Goal: Task Accomplishment & Management: Use online tool/utility

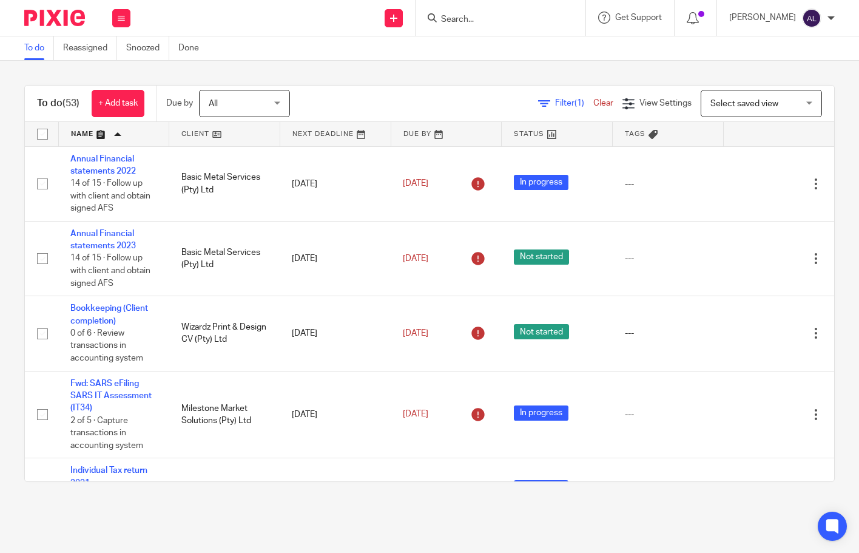
click at [501, 22] on input "Search" at bounding box center [494, 20] width 109 height 11
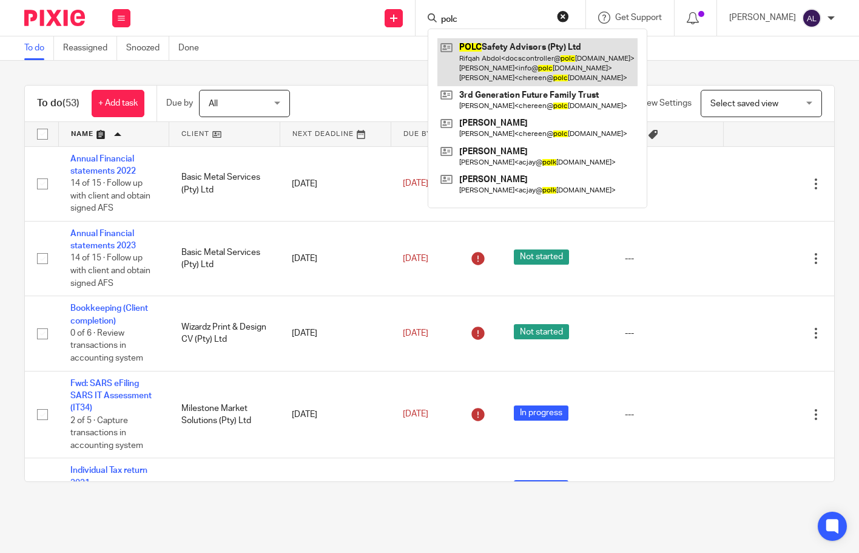
type input "polc"
click at [501, 52] on link at bounding box center [538, 62] width 200 height 48
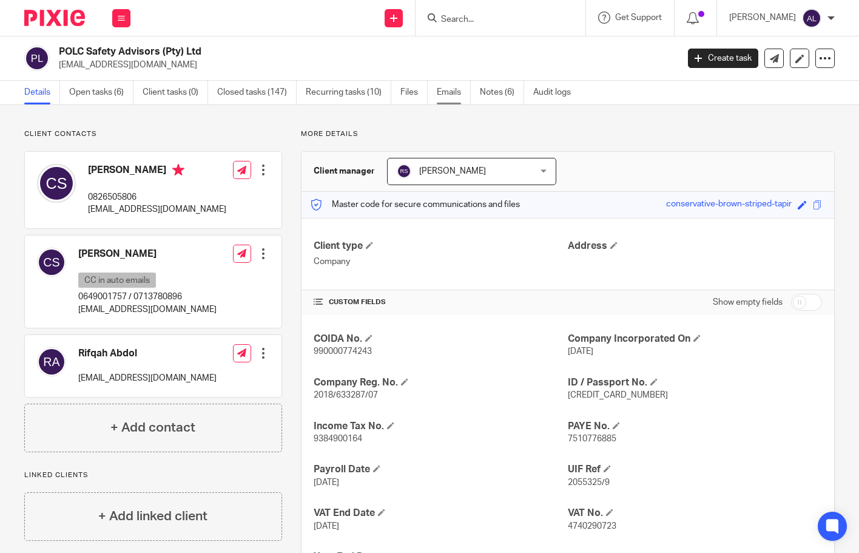
click at [450, 92] on link "Emails" at bounding box center [454, 93] width 34 height 24
click at [99, 89] on link "Open tasks (6)" at bounding box center [101, 93] width 64 height 24
click at [117, 198] on p "0826505806" at bounding box center [157, 197] width 138 height 12
copy p "0826505806"
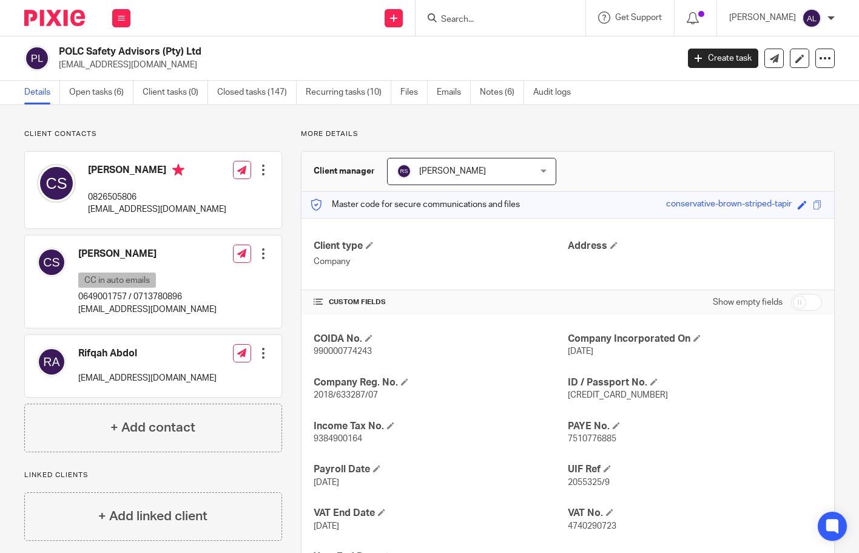
click at [155, 207] on p "[EMAIL_ADDRESS][DOMAIN_NAME]" at bounding box center [157, 209] width 138 height 12
click at [155, 207] on p "chereen@polcsafety.co.za" at bounding box center [157, 209] width 138 height 12
copy div "chereen@polcsafety.co.za"
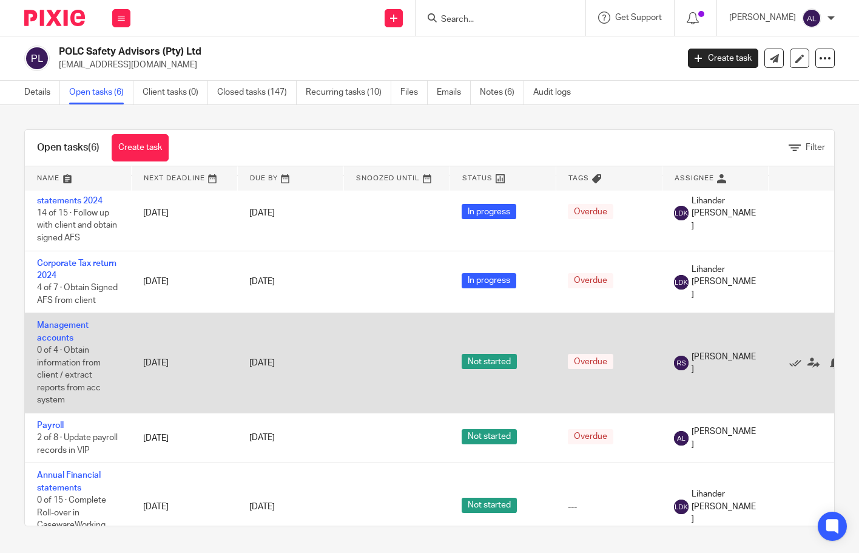
scroll to position [110, 0]
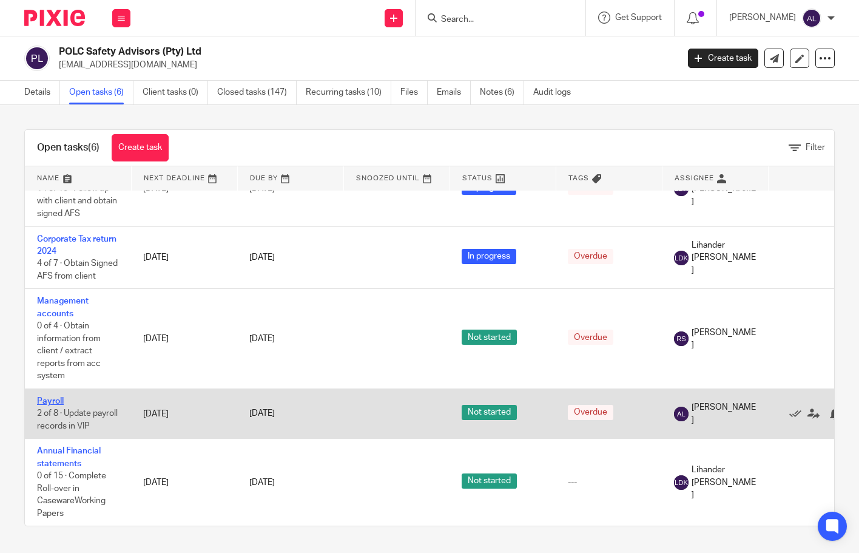
click at [53, 397] on link "Payroll" at bounding box center [50, 401] width 27 height 8
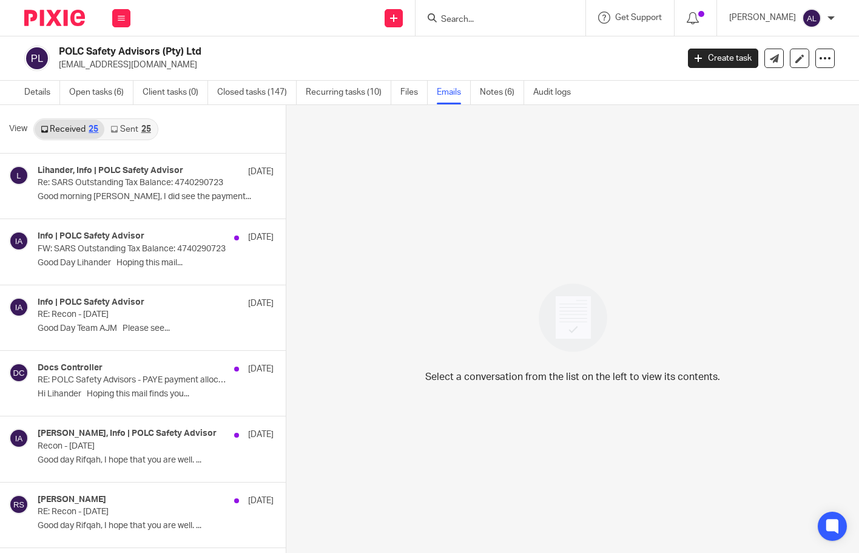
click at [127, 134] on link "Sent 25" at bounding box center [130, 129] width 52 height 19
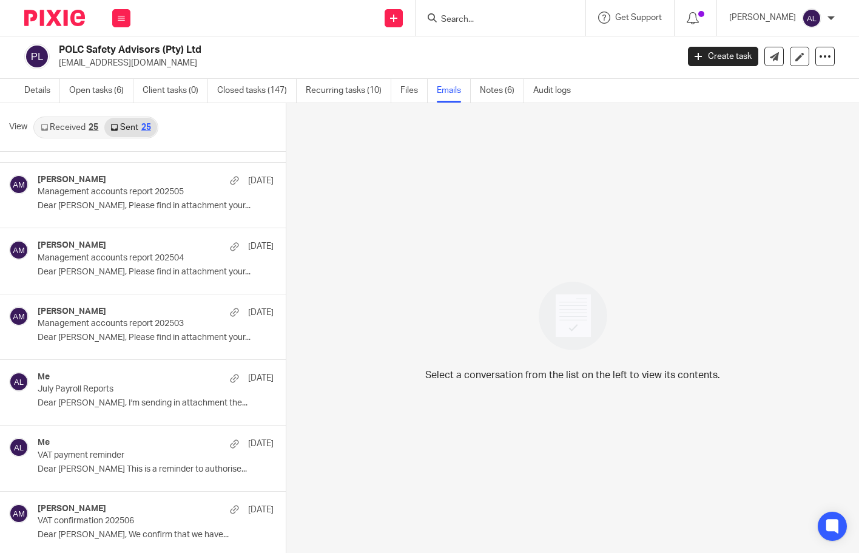
scroll to position [364, 0]
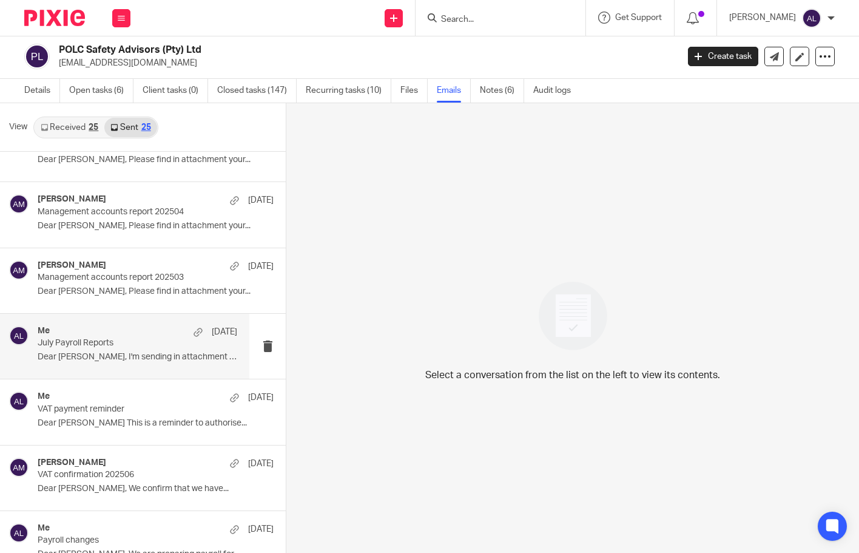
click at [131, 349] on div "Me 24 Jul July Payroll Reports Dear Chereen, I'm sending in attachment the..." at bounding box center [138, 346] width 200 height 41
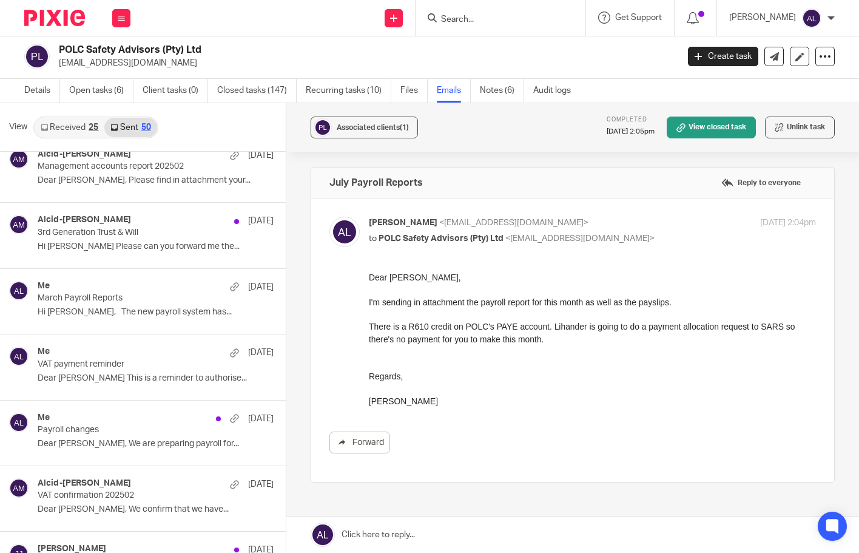
scroll to position [2800, 0]
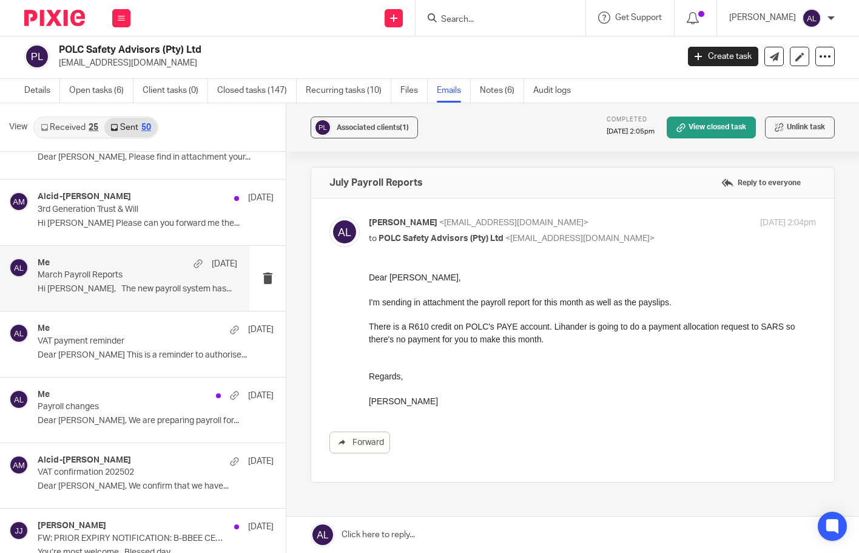
click at [105, 288] on p "Hi Chereen, The new payroll system has..." at bounding box center [138, 289] width 200 height 10
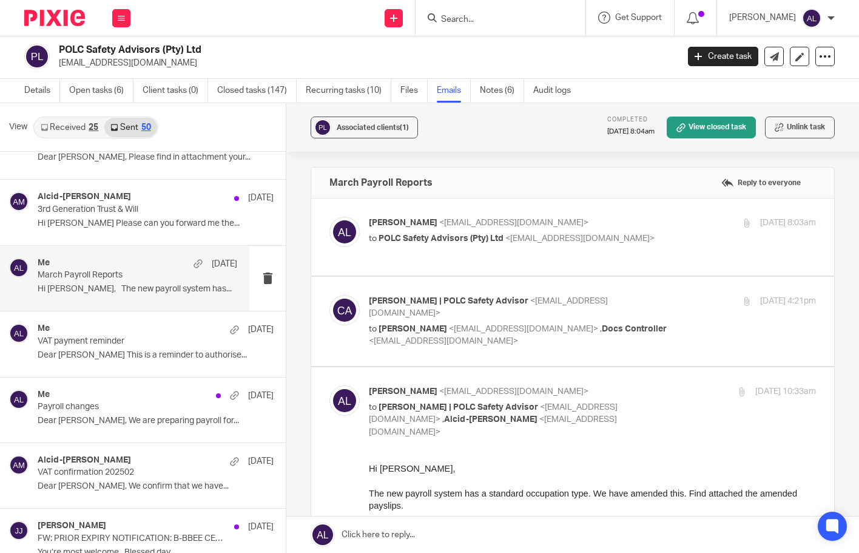
scroll to position [0, 0]
click at [425, 266] on label at bounding box center [572, 236] width 523 height 77
click at [330, 217] on input "checkbox" at bounding box center [329, 216] width 1 height 1
checkbox input "true"
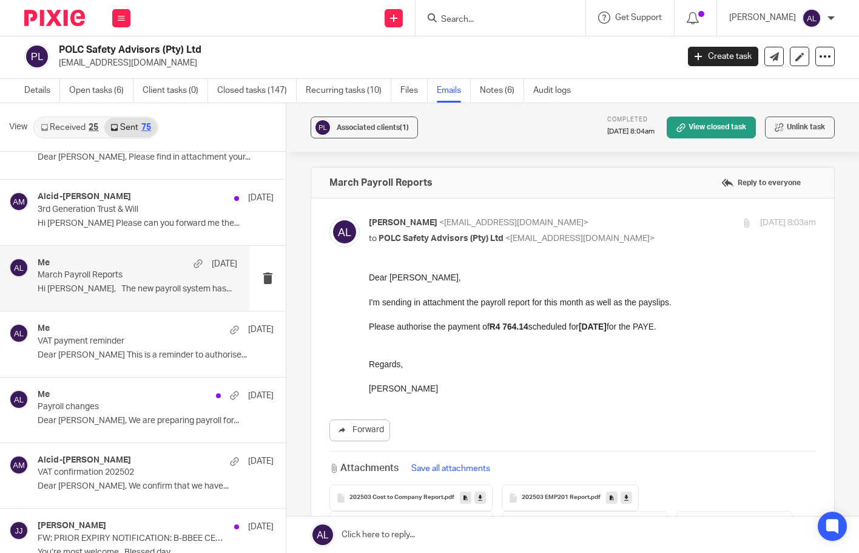
drag, startPoint x: 441, startPoint y: 390, endPoint x: 364, endPoint y: 274, distance: 139.2
click html "Dear Chereen, I'm sending in attachment the payroll report for this month as we…"
copy div "Dear Chereen, I'm sending in attachment the payroll report for this month as we…"
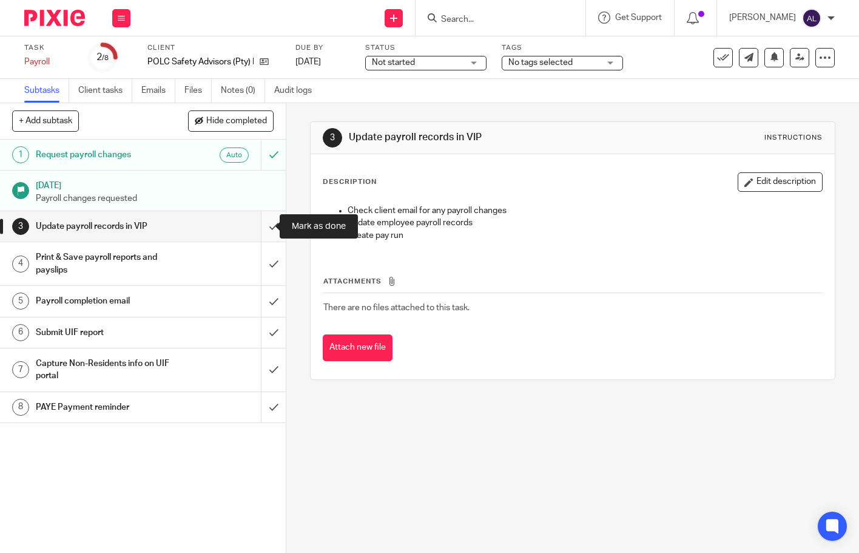
click at [269, 231] on input "submit" at bounding box center [143, 226] width 286 height 30
click at [269, 264] on input "submit" at bounding box center [143, 263] width 286 height 43
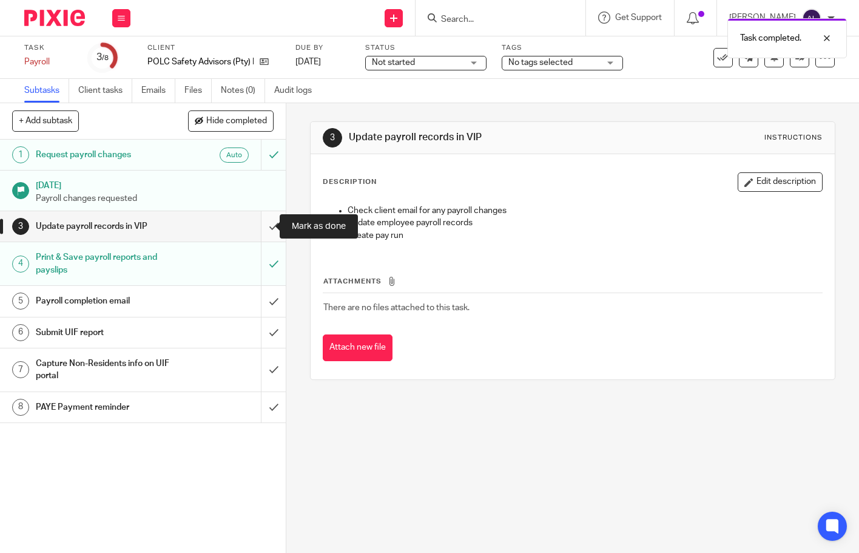
click at [264, 231] on input "submit" at bounding box center [143, 226] width 286 height 30
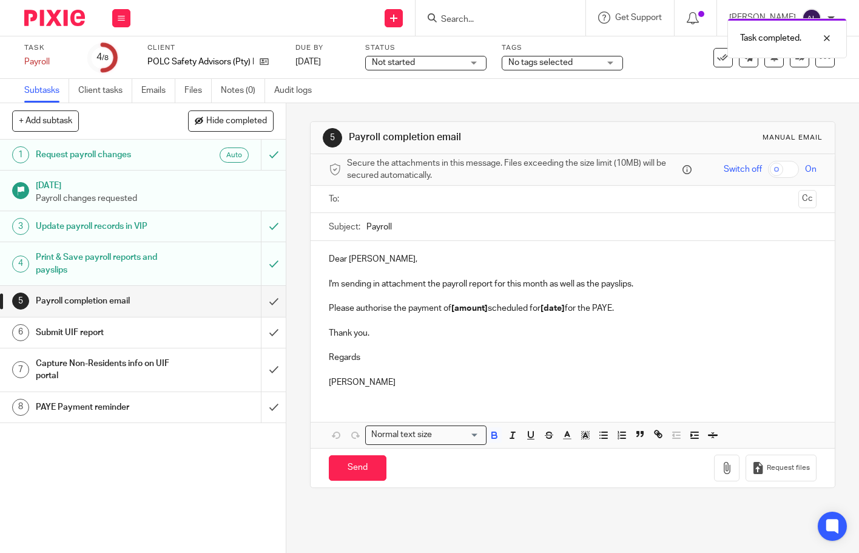
drag, startPoint x: 418, startPoint y: 385, endPoint x: 317, endPoint y: 237, distance: 178.8
click at [317, 237] on form "Secure the attachments in this message. Files exceeding the size limit (10MB) w…" at bounding box center [573, 320] width 524 height 333
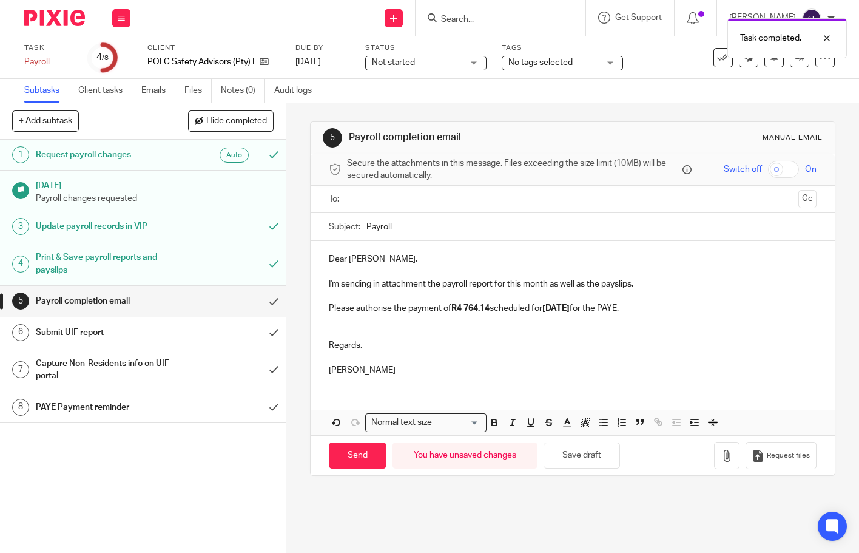
click at [353, 203] on input "text" at bounding box center [572, 199] width 442 height 14
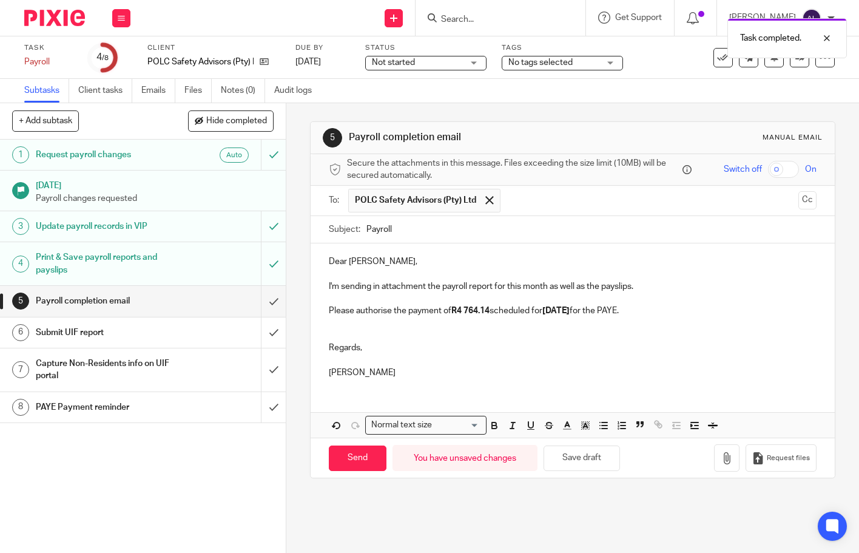
click at [367, 228] on input "Payroll" at bounding box center [592, 229] width 450 height 27
click at [466, 223] on input "August Payroll" at bounding box center [592, 229] width 450 height 27
type input "August Payroll Reports"
click at [483, 355] on p at bounding box center [572, 360] width 487 height 12
drag, startPoint x: 490, startPoint y: 308, endPoint x: 456, endPoint y: 308, distance: 33.4
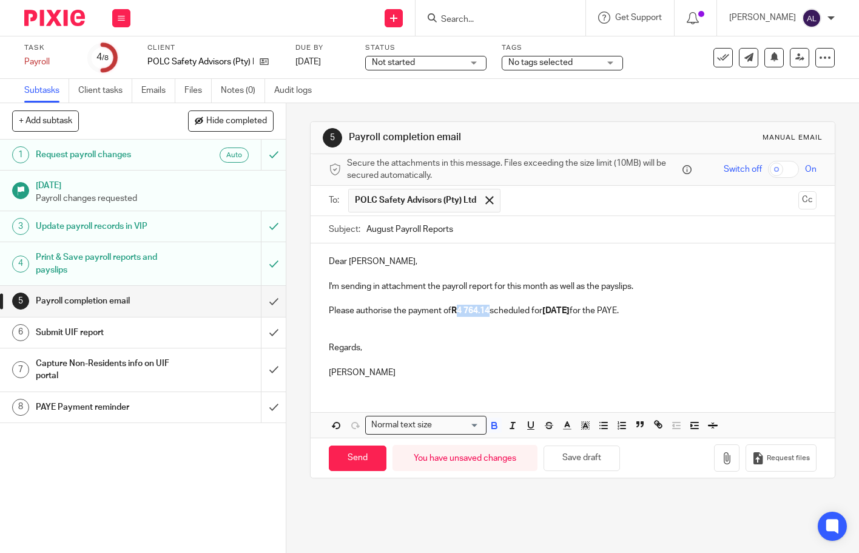
click at [456, 308] on p "Please authorise the payment of R4 764.14 scheduled for 04/04/2025 for the PAYE." at bounding box center [572, 311] width 487 height 12
drag, startPoint x: 561, startPoint y: 311, endPoint x: 552, endPoint y: 310, distance: 9.1
click at [552, 310] on strong "04/04/2025" at bounding box center [549, 311] width 27 height 8
click at [569, 350] on p "Regards," at bounding box center [572, 348] width 487 height 12
click at [721, 461] on icon "button" at bounding box center [727, 458] width 12 height 12
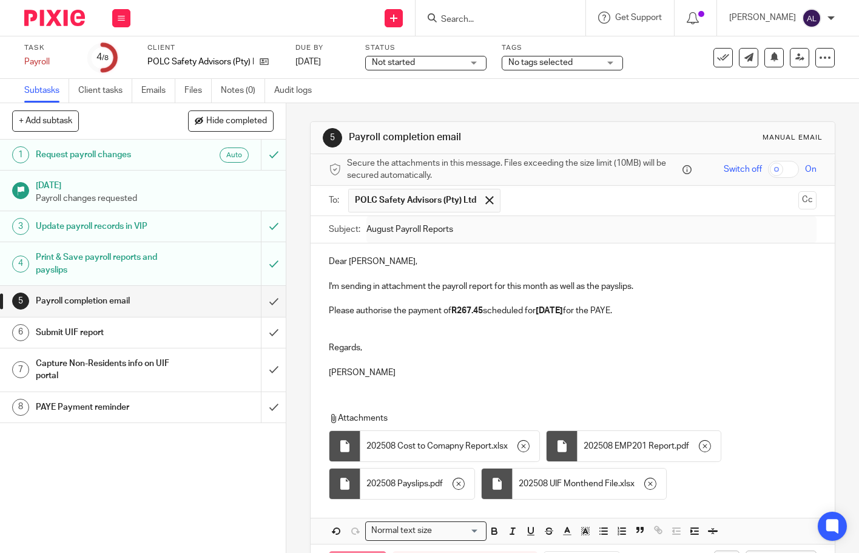
click at [730, 330] on p at bounding box center [572, 336] width 487 height 12
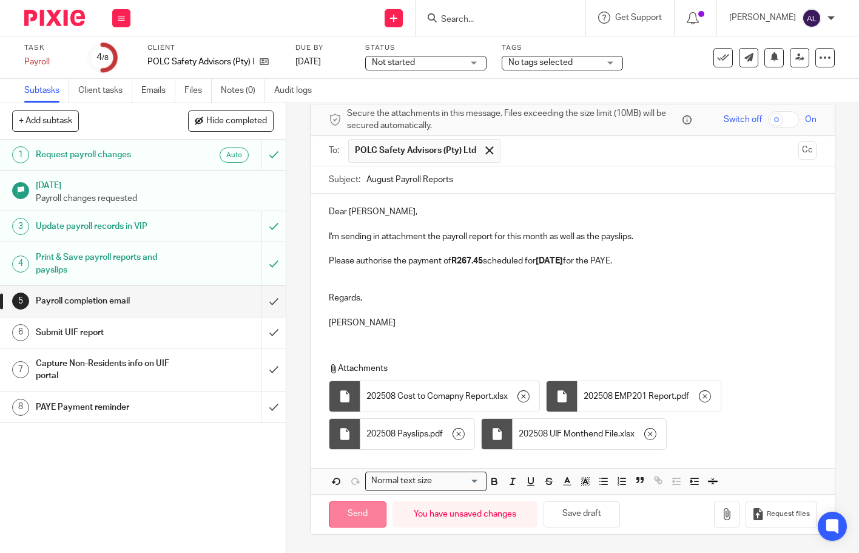
click at [352, 515] on input "Send" at bounding box center [358, 514] width 58 height 26
type input "Sent"
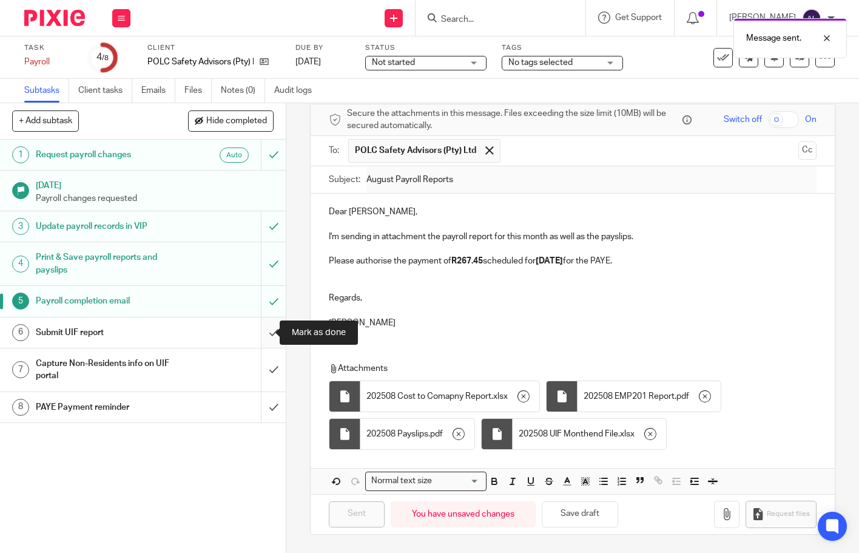
click at [265, 331] on input "submit" at bounding box center [143, 332] width 286 height 30
click at [264, 412] on input "submit" at bounding box center [143, 407] width 286 height 30
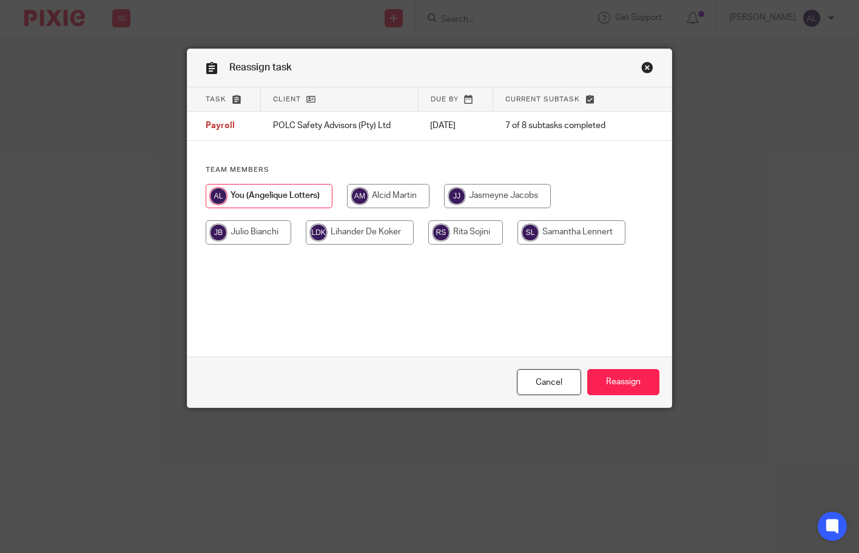
click at [517, 199] on input "radio" at bounding box center [497, 196] width 107 height 24
radio input "true"
click at [605, 380] on input "Reassign" at bounding box center [624, 382] width 72 height 26
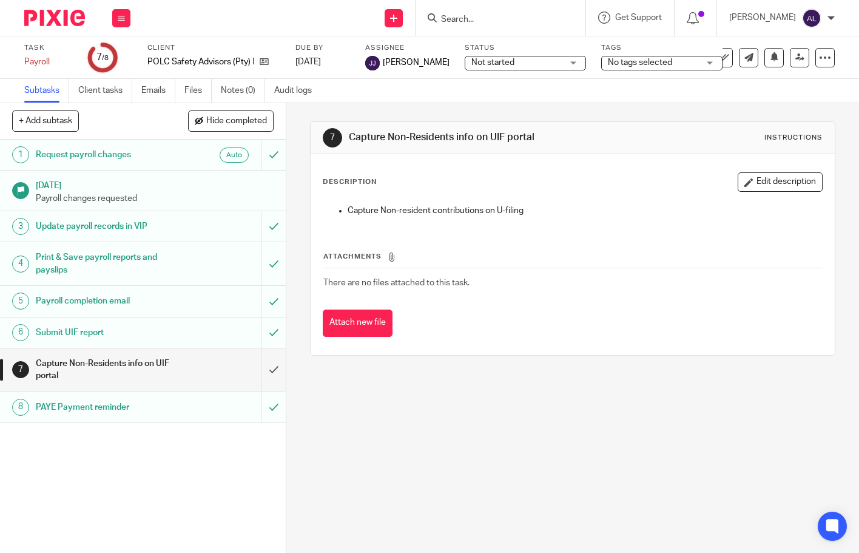
drag, startPoint x: 586, startPoint y: 232, endPoint x: 491, endPoint y: 123, distance: 144.1
click at [586, 232] on div "Attachments There are no files attached to this task. Attach new file" at bounding box center [573, 281] width 500 height 110
click at [489, 21] on input "Search" at bounding box center [494, 20] width 109 height 11
type input "h"
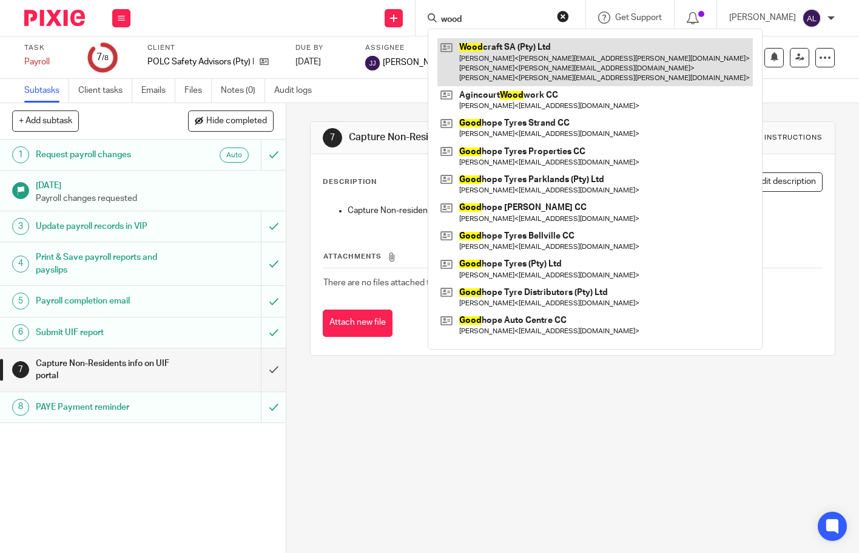
type input "wood"
click at [497, 46] on link at bounding box center [596, 62] width 316 height 48
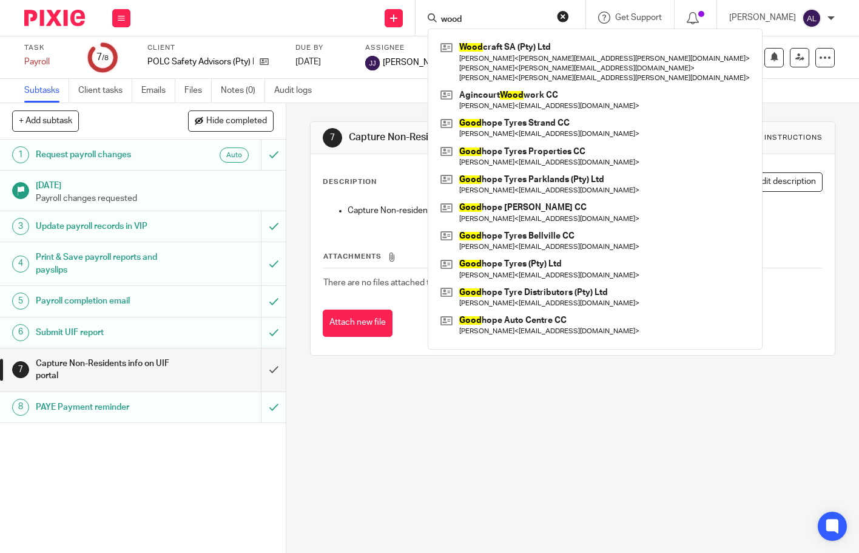
click at [663, 320] on div "Attach new file" at bounding box center [573, 323] width 500 height 27
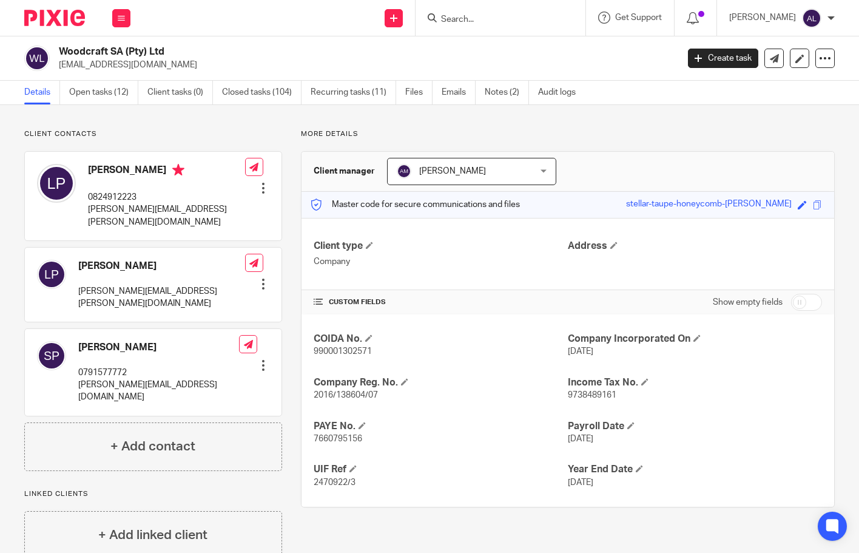
click at [114, 104] on div "Details Open tasks (12) Client tasks (0) Closed tasks (104) Recurring tasks (11…" at bounding box center [429, 93] width 859 height 24
click at [103, 92] on link "Open tasks (12)" at bounding box center [103, 93] width 69 height 24
click at [453, 92] on link "Emails" at bounding box center [459, 93] width 34 height 24
click at [116, 196] on p "0824912223" at bounding box center [166, 197] width 157 height 12
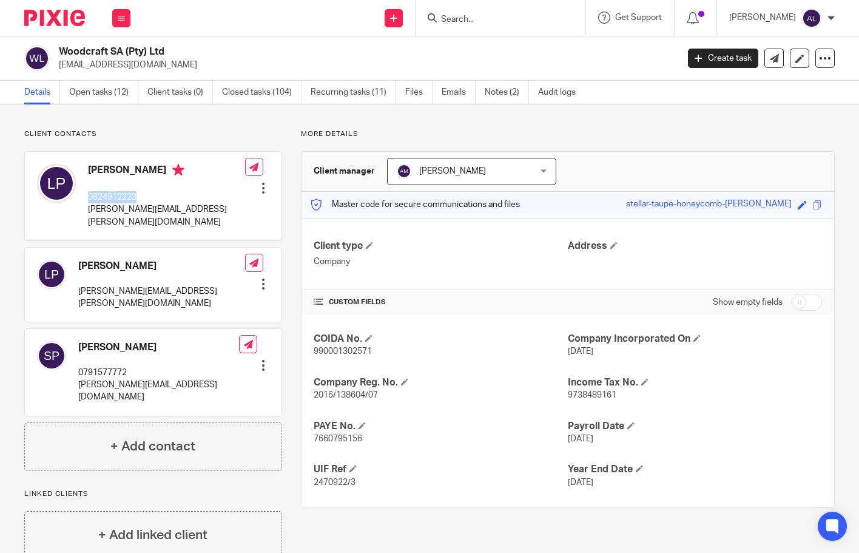
copy p "0824912223"
click at [147, 210] on p "leisha.jansen@gmail.com" at bounding box center [166, 215] width 157 height 25
copy div "leisha.jansen@gmail.com"
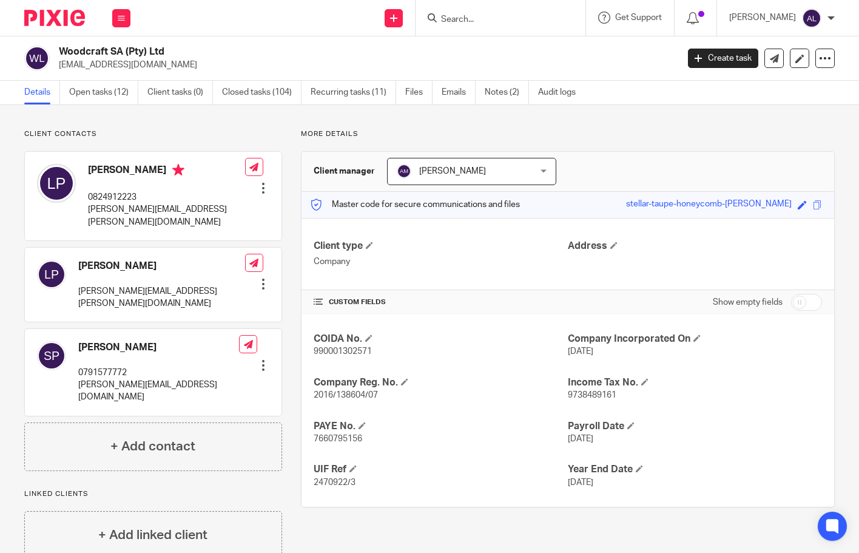
click at [110, 171] on h4 "[PERSON_NAME]" at bounding box center [166, 171] width 157 height 15
copy h4 "Leisha"
click at [138, 171] on h4 "[PERSON_NAME]" at bounding box center [166, 171] width 157 height 15
click at [138, 171] on h4 "Leisha Peters" at bounding box center [166, 171] width 157 height 15
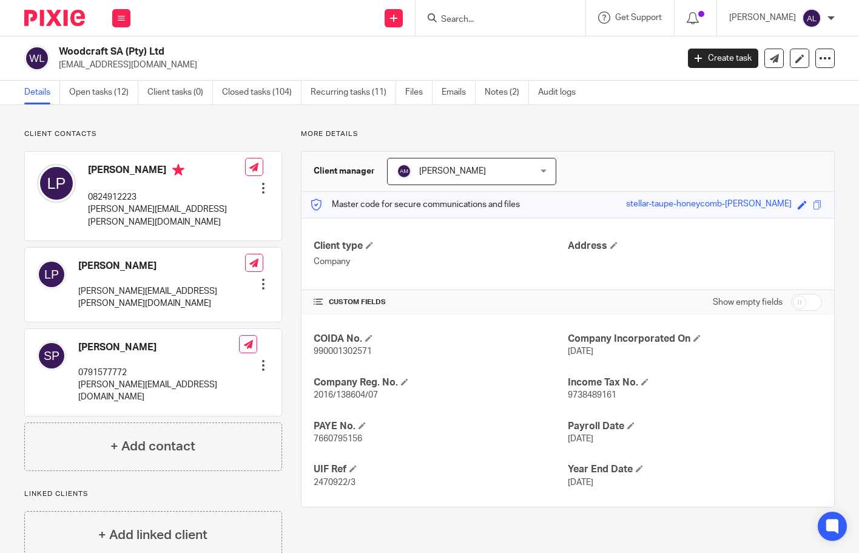
copy h4 "Peters"
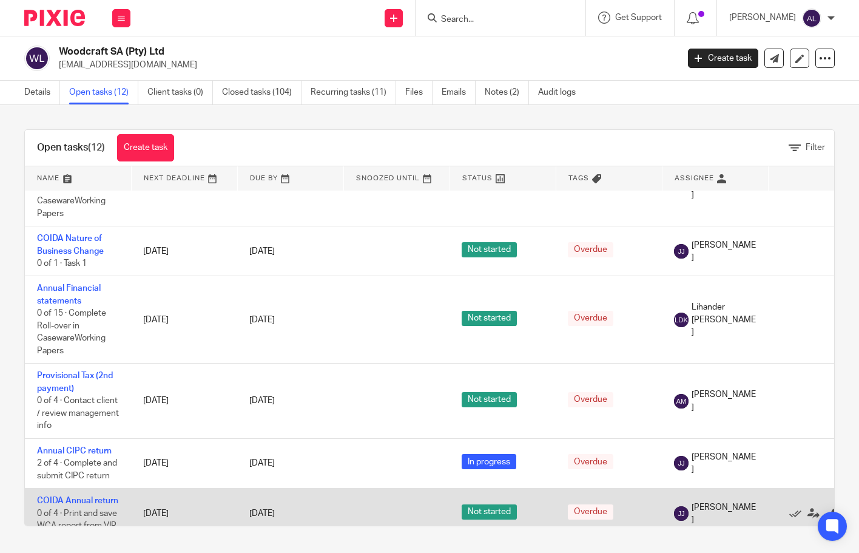
scroll to position [425, 0]
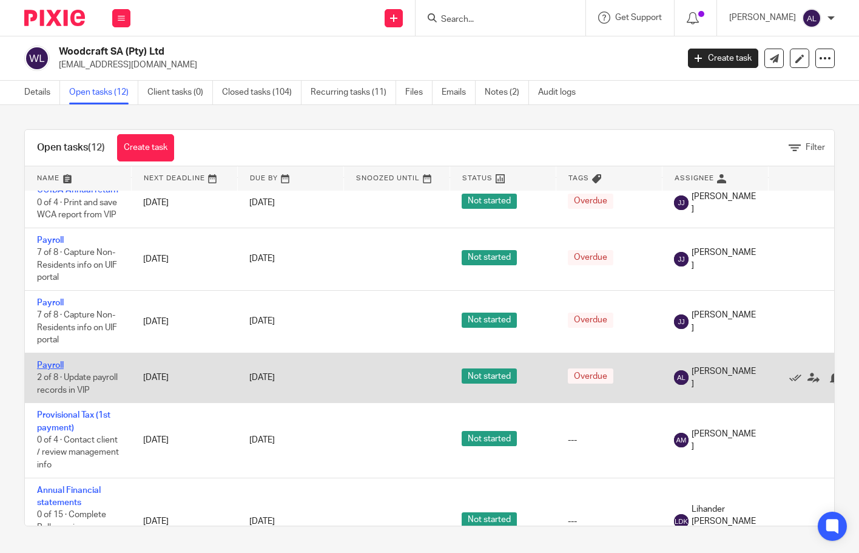
click at [58, 368] on link "Payroll" at bounding box center [50, 365] width 27 height 8
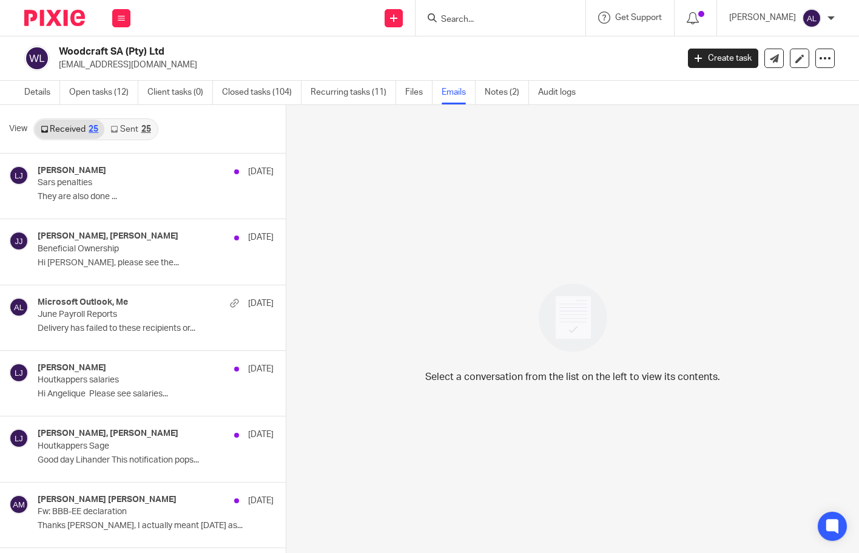
click at [121, 127] on link "Sent 25" at bounding box center [130, 129] width 52 height 19
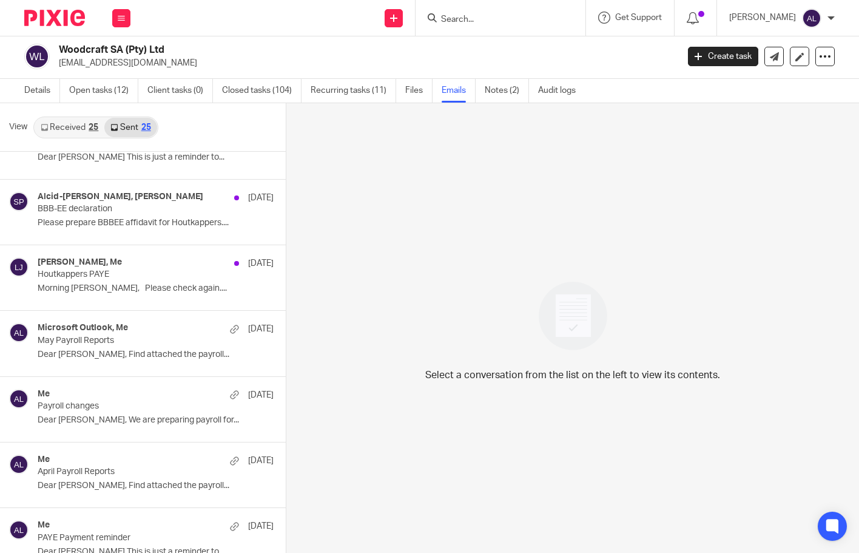
scroll to position [850, 0]
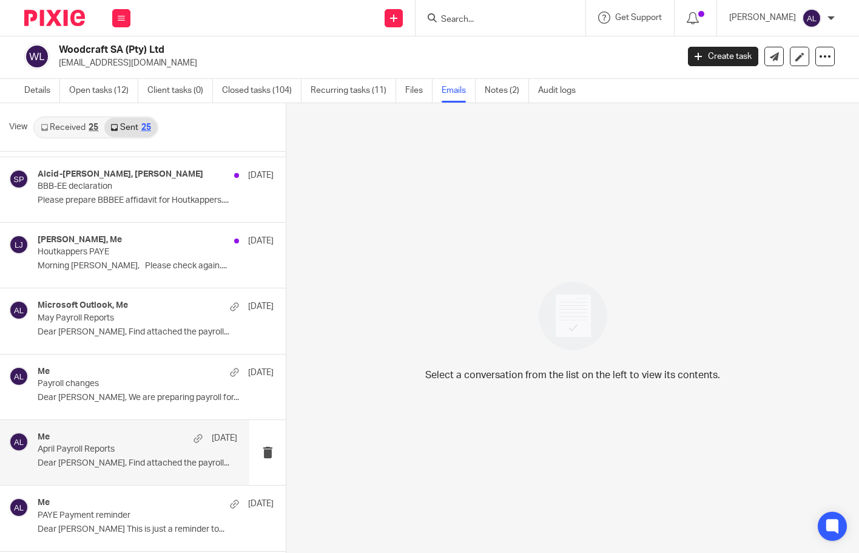
click at [104, 441] on div "Me [DATE]" at bounding box center [138, 438] width 200 height 12
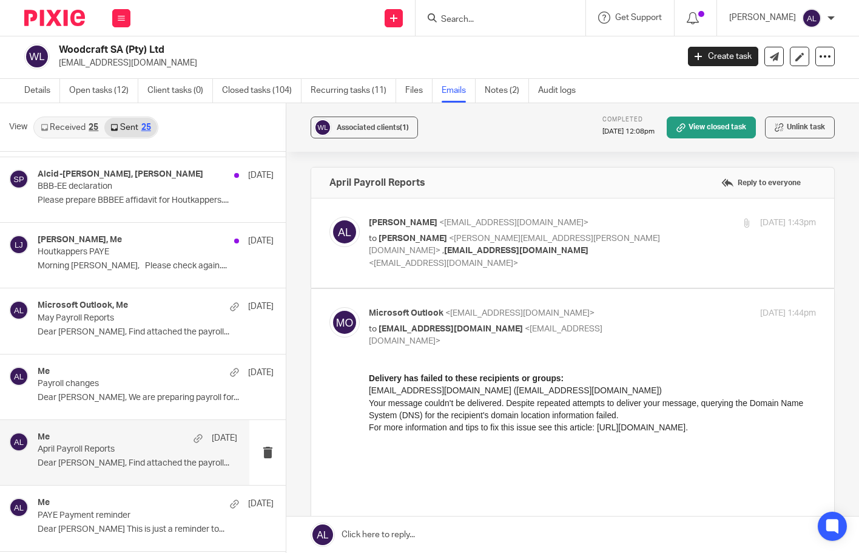
scroll to position [0, 0]
click at [456, 266] on label at bounding box center [572, 242] width 523 height 89
click at [330, 217] on input "checkbox" at bounding box center [329, 216] width 1 height 1
checkbox input "true"
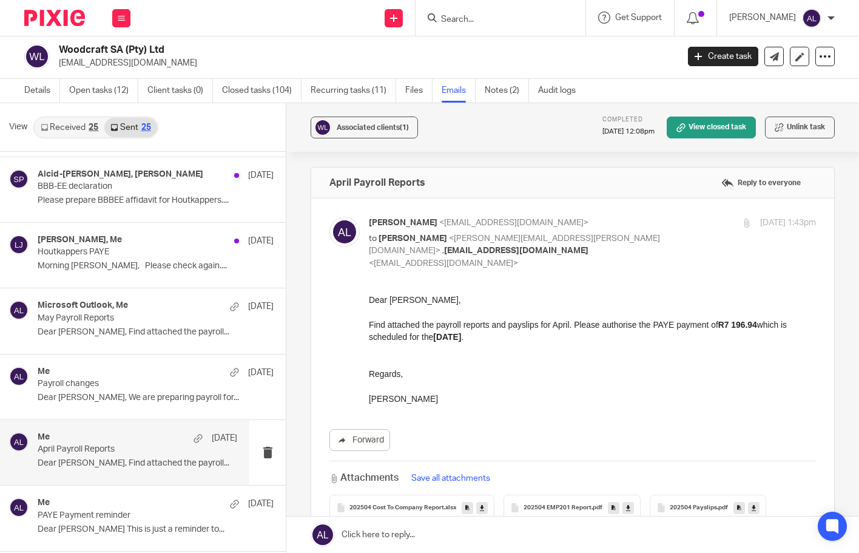
drag, startPoint x: 450, startPoint y: 403, endPoint x: 717, endPoint y: 577, distance: 318.5
click html "Dear [PERSON_NAME], Find attached the payroll reports and payslips for April. P…"
copy div "Dear [PERSON_NAME], Find attached the payroll reports and payslips for April. P…"
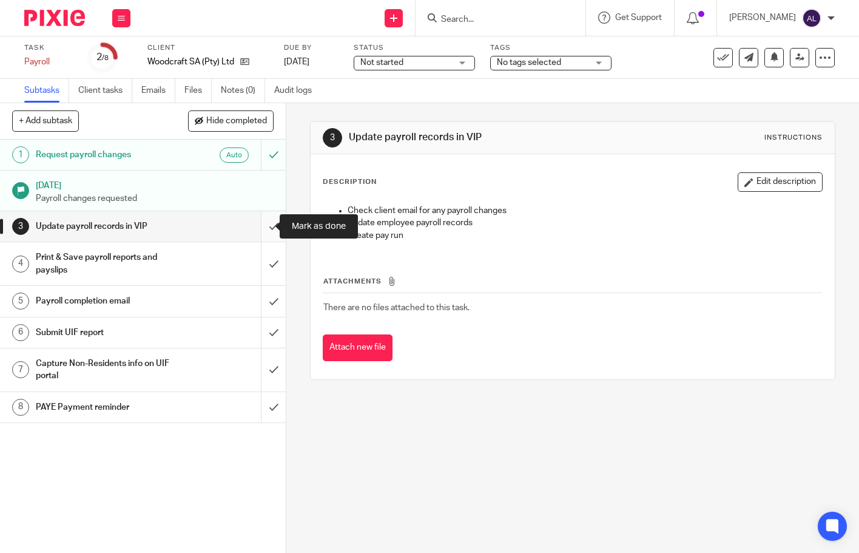
click at [266, 227] on input "submit" at bounding box center [143, 226] width 286 height 30
click at [267, 259] on input "submit" at bounding box center [143, 263] width 286 height 43
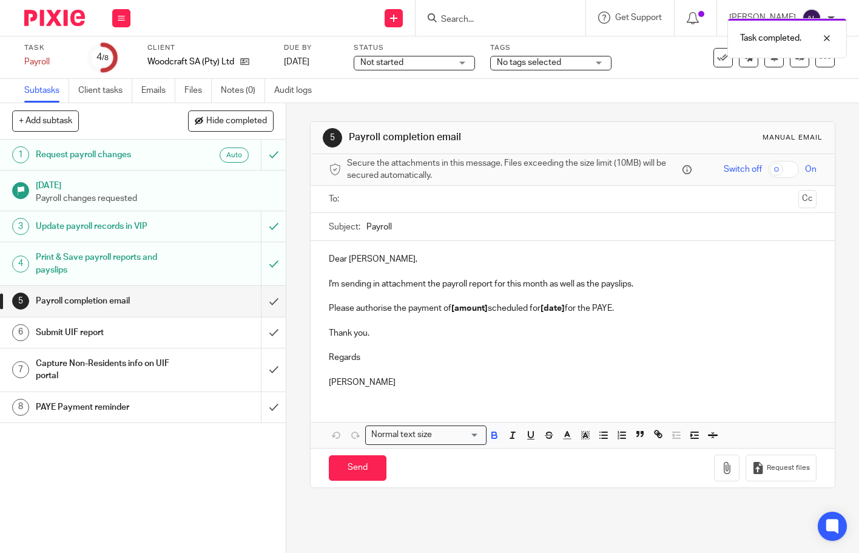
drag, startPoint x: 382, startPoint y: 382, endPoint x: 312, endPoint y: 261, distance: 139.5
click at [312, 261] on div "Dear Leisha, I'm sending in attachment the payroll report for this month as wel…" at bounding box center [573, 319] width 524 height 157
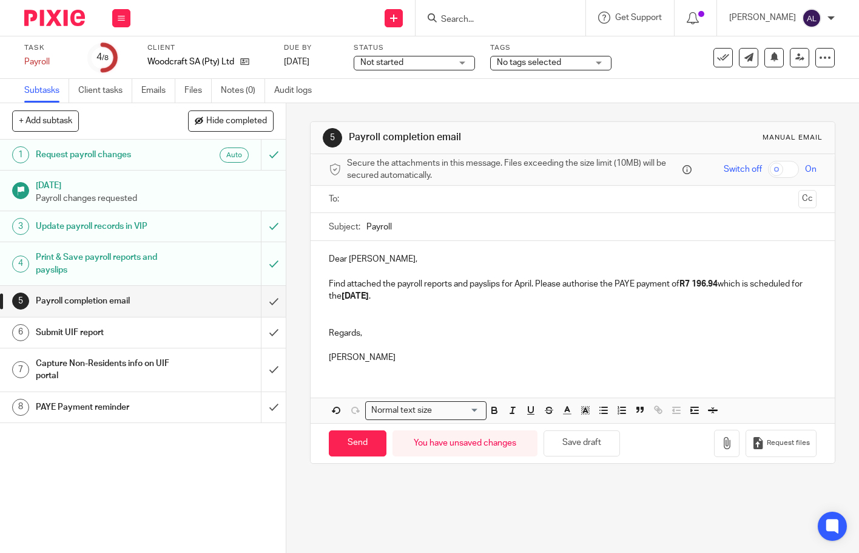
click at [392, 200] on input "text" at bounding box center [572, 199] width 442 height 14
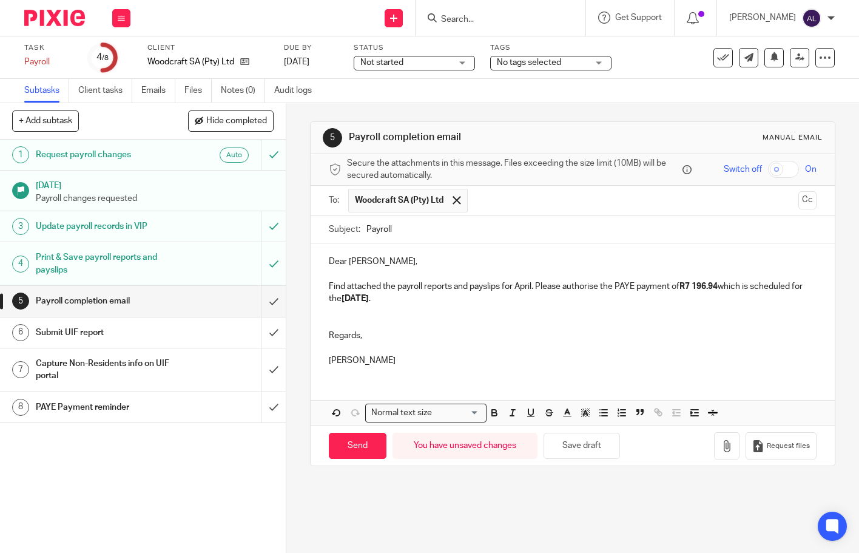
click at [512, 202] on input "text" at bounding box center [634, 201] width 320 height 24
click at [367, 231] on input "Payroll" at bounding box center [592, 229] width 450 height 27
click at [432, 226] on input "August Payroll" at bounding box center [592, 229] width 450 height 27
type input "August Payroll Reports"
click at [522, 284] on p "Find attached the payroll reports and payslips for April. Please authorise the …" at bounding box center [572, 292] width 487 height 25
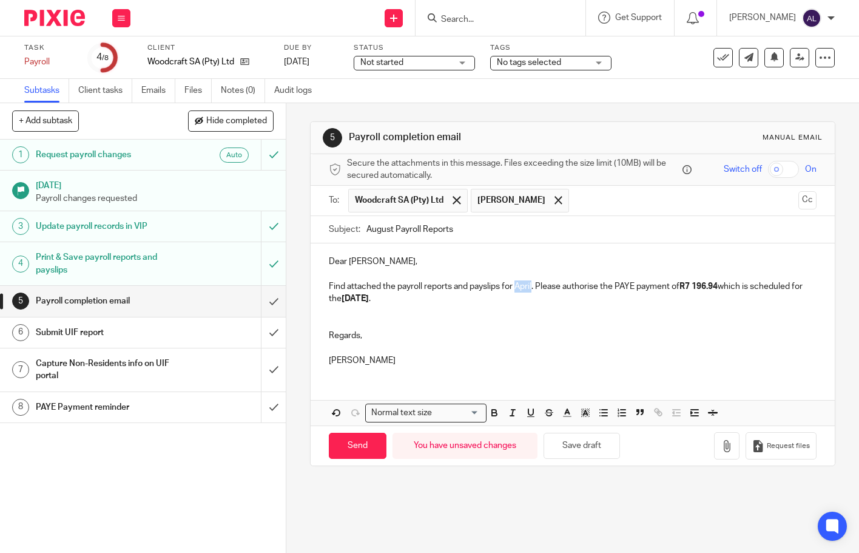
click at [522, 284] on p "Find attached the payroll reports and payslips for April. Please authorise the …" at bounding box center [572, 292] width 487 height 25
drag, startPoint x: 733, startPoint y: 287, endPoint x: 699, endPoint y: 286, distance: 34.0
click at [699, 286] on p "Find attached the payroll reports and payslips for August. Please authorise the…" at bounding box center [572, 292] width 487 height 25
drag, startPoint x: 418, startPoint y: 300, endPoint x: 399, endPoint y: 299, distance: 18.2
click at [369, 299] on strong "06/05/2025" at bounding box center [355, 298] width 27 height 8
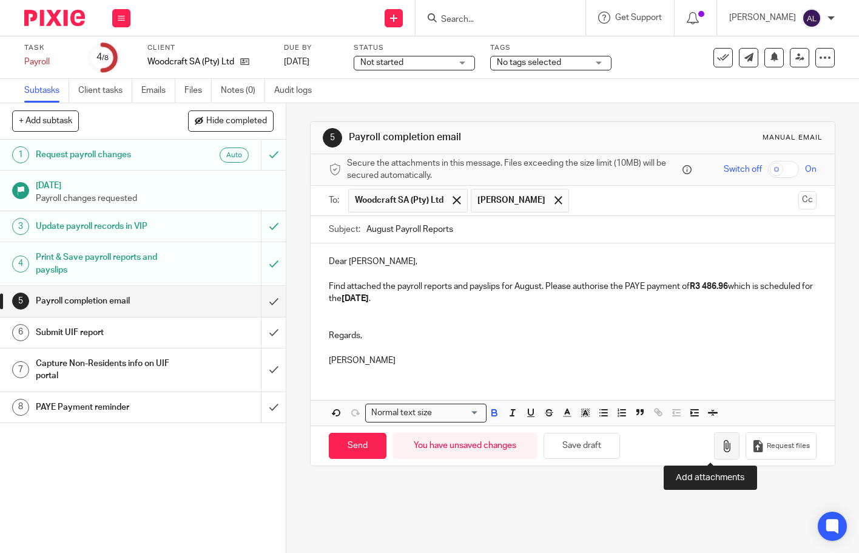
click at [721, 444] on icon "button" at bounding box center [727, 446] width 12 height 12
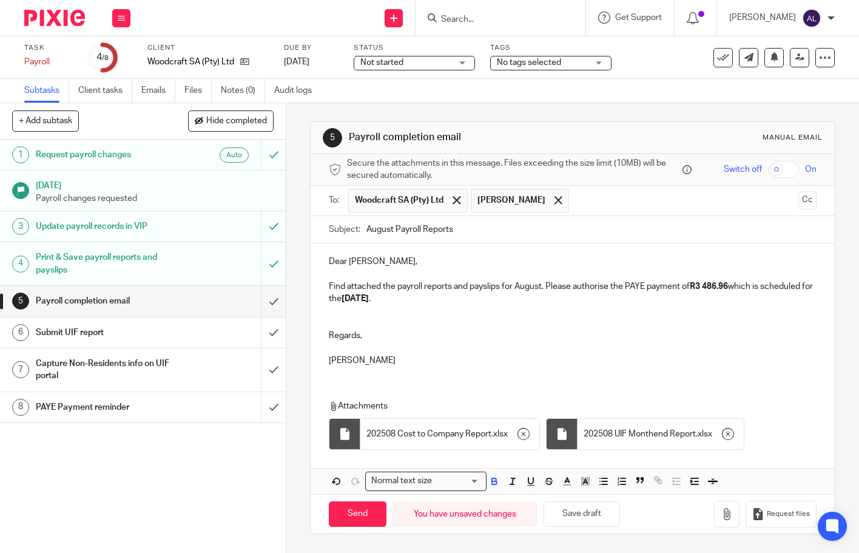
click at [656, 263] on p "Dear Leisha," at bounding box center [572, 262] width 487 height 12
click at [714, 521] on button "button" at bounding box center [726, 514] width 25 height 27
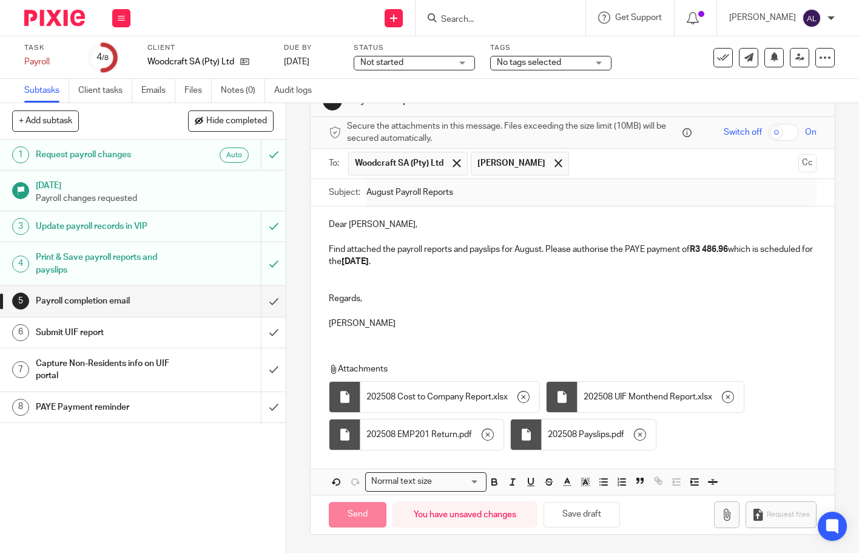
scroll to position [37, 0]
click at [667, 325] on p "[PERSON_NAME]" at bounding box center [572, 323] width 487 height 12
click at [362, 521] on input "Send" at bounding box center [358, 515] width 58 height 26
type input "Sent"
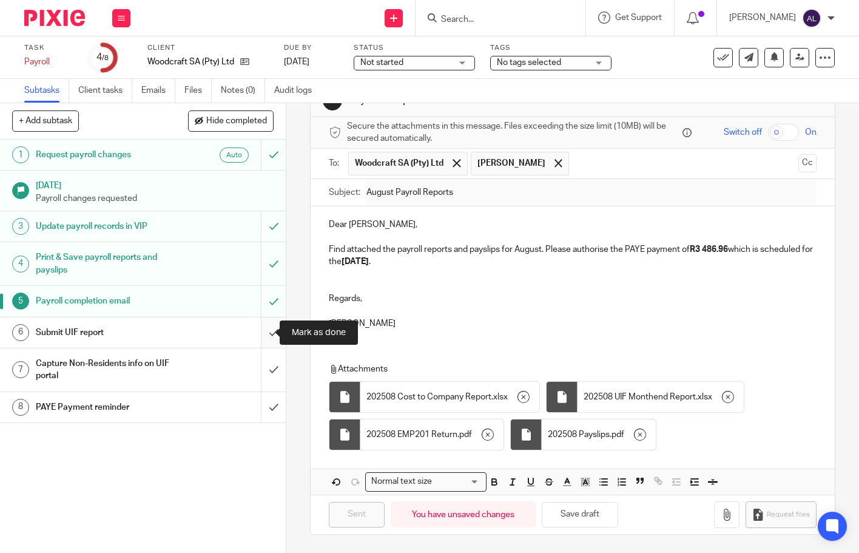
click at [265, 333] on input "submit" at bounding box center [143, 332] width 286 height 30
click at [263, 410] on input "submit" at bounding box center [143, 407] width 286 height 30
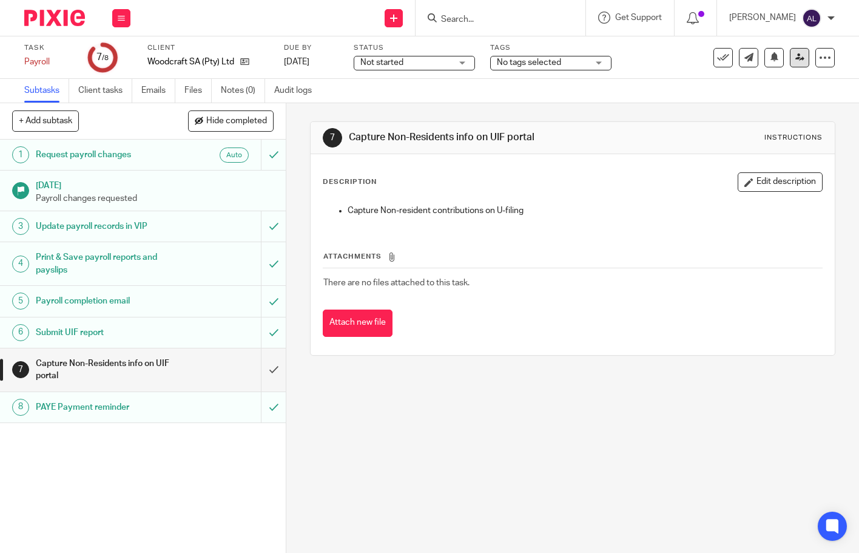
click at [796, 61] on icon at bounding box center [800, 57] width 9 height 9
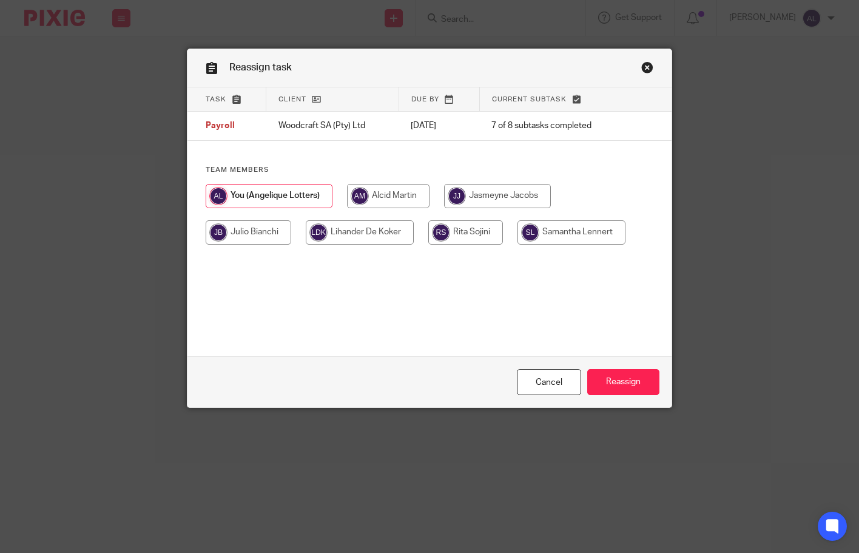
click at [503, 194] on input "radio" at bounding box center [497, 196] width 107 height 24
radio input "true"
click at [600, 386] on input "Reassign" at bounding box center [624, 382] width 72 height 26
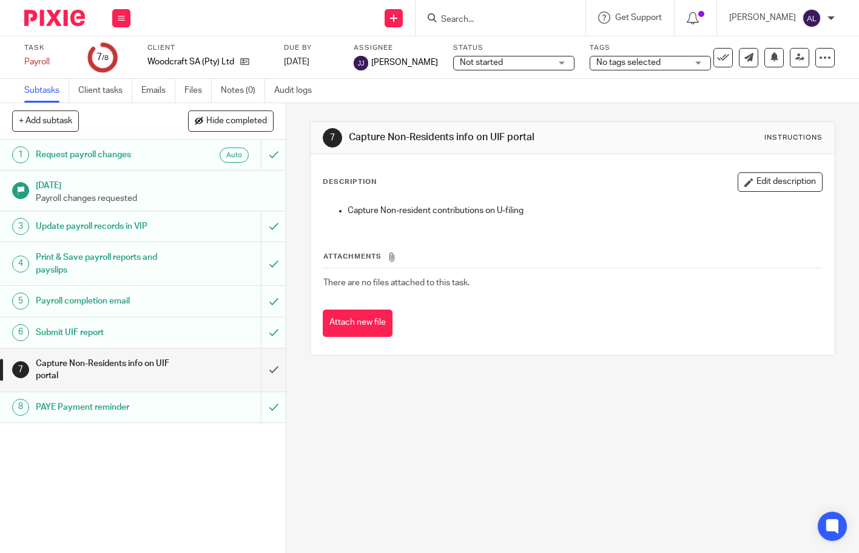
click at [601, 274] on td "There are no files attached to this task." at bounding box center [573, 282] width 500 height 29
